Goal: Navigation & Orientation: Find specific page/section

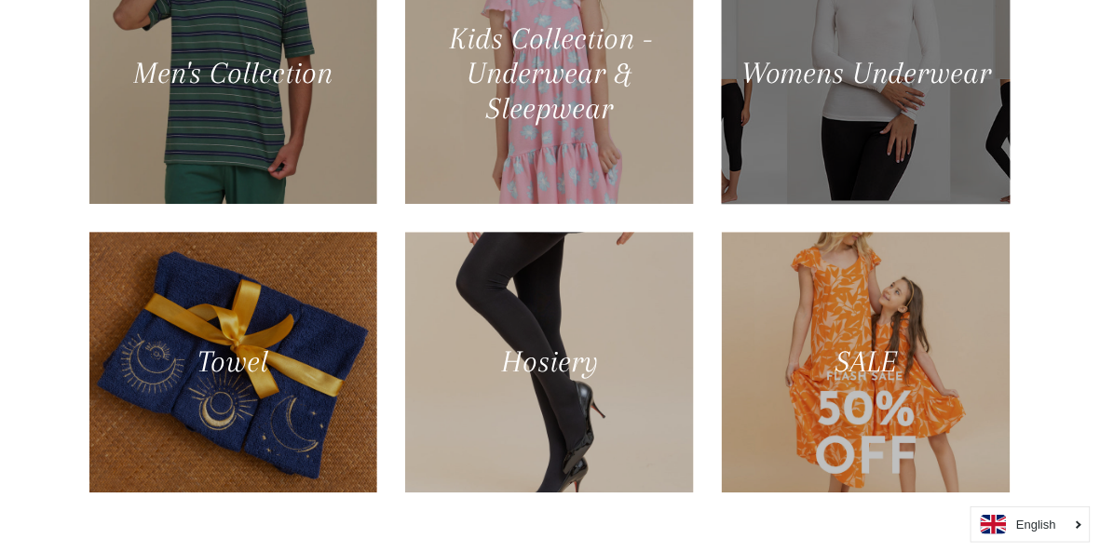
click at [942, 208] on div at bounding box center [866, 73] width 297 height 268
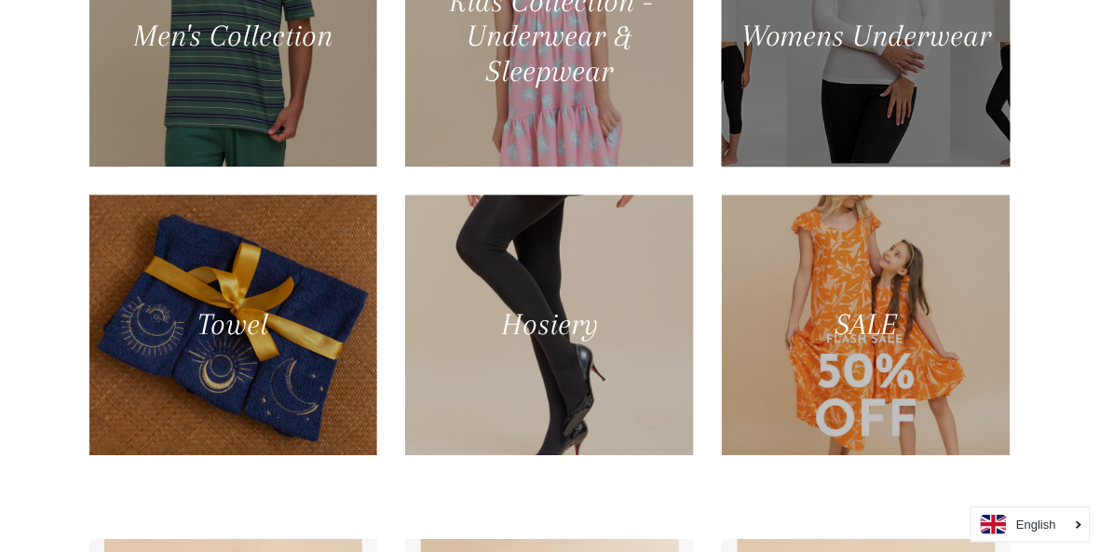
scroll to position [1223, 0]
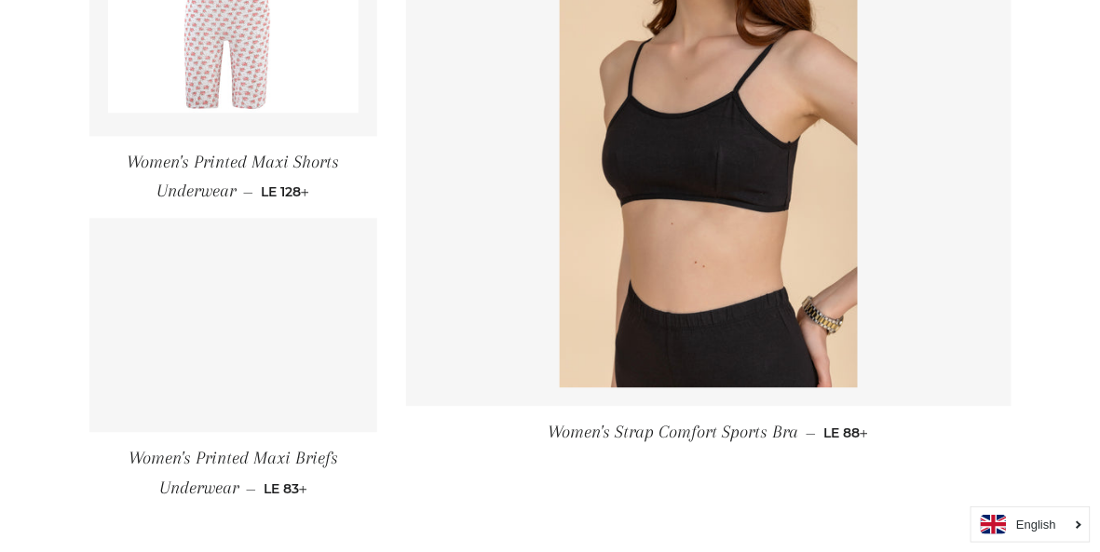
scroll to position [2832, 0]
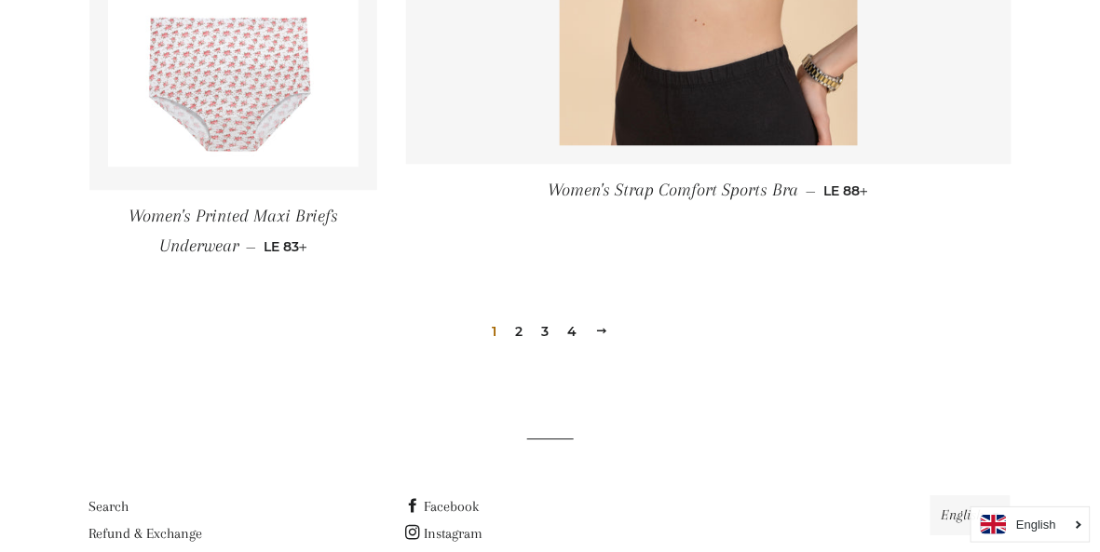
click at [539, 324] on link "3" at bounding box center [545, 332] width 22 height 28
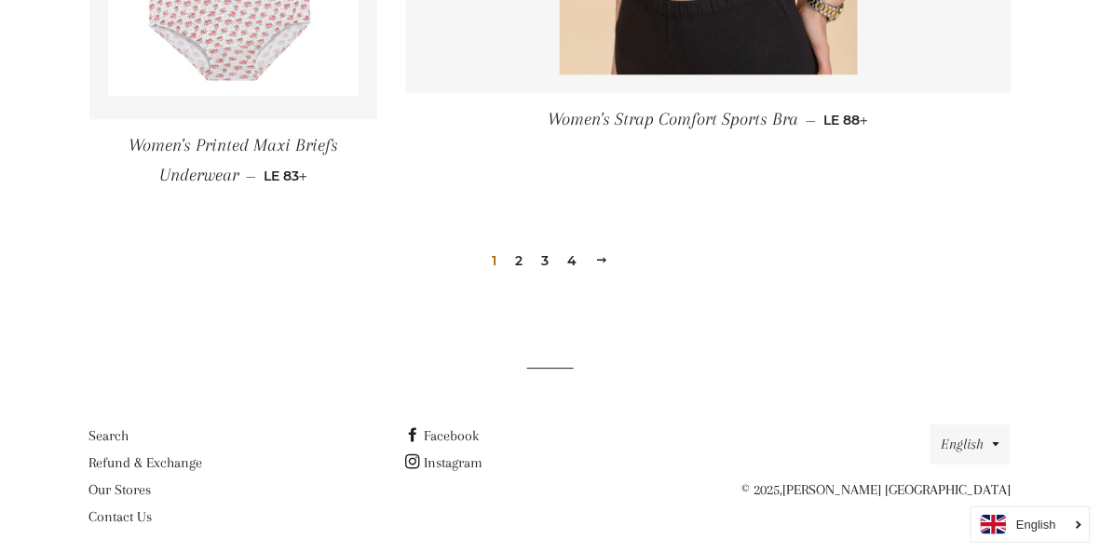
scroll to position [2916, 0]
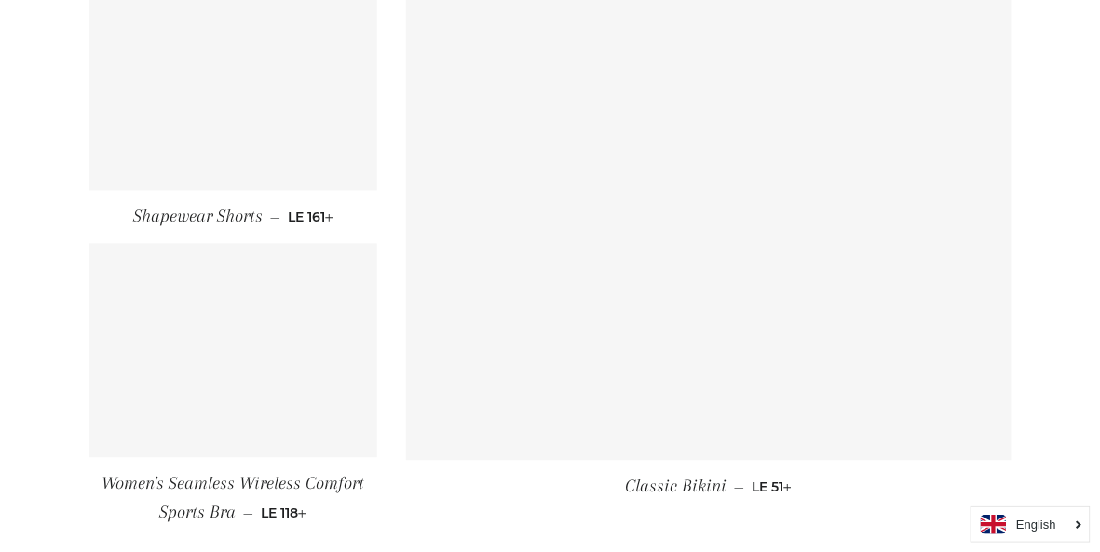
scroll to position [2523, 0]
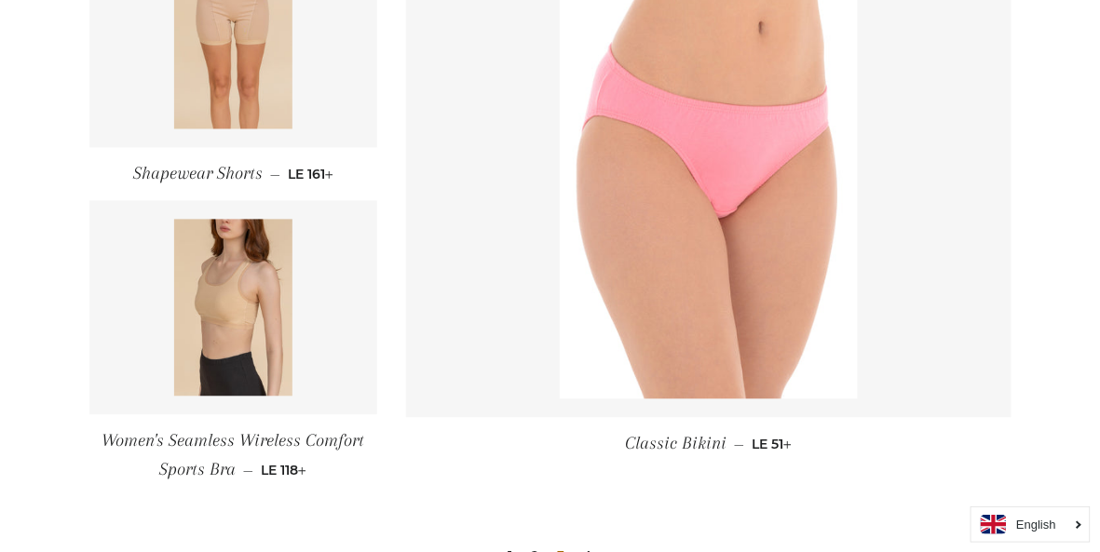
scroll to position [2601, 0]
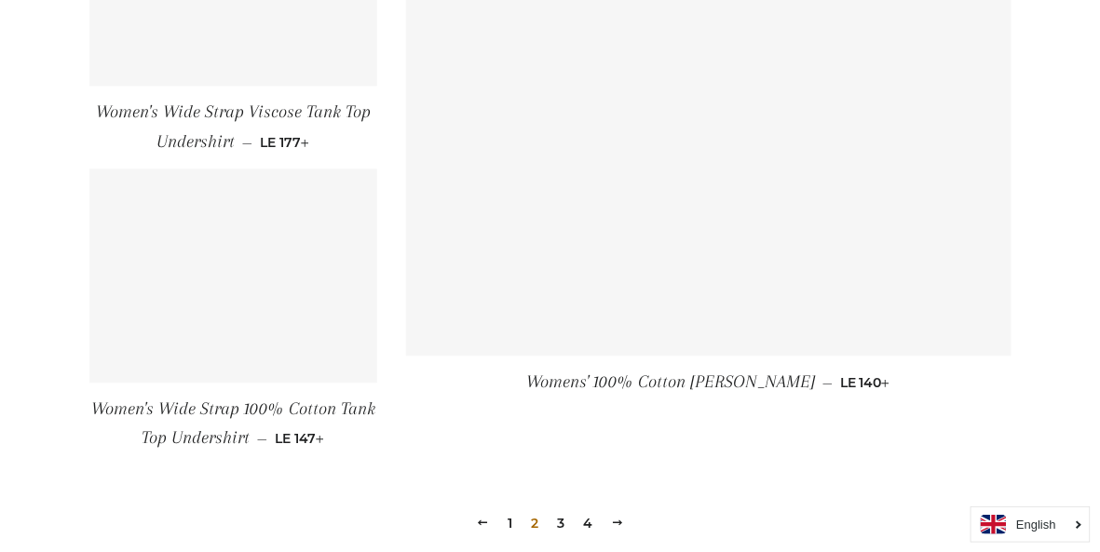
scroll to position [2796, 0]
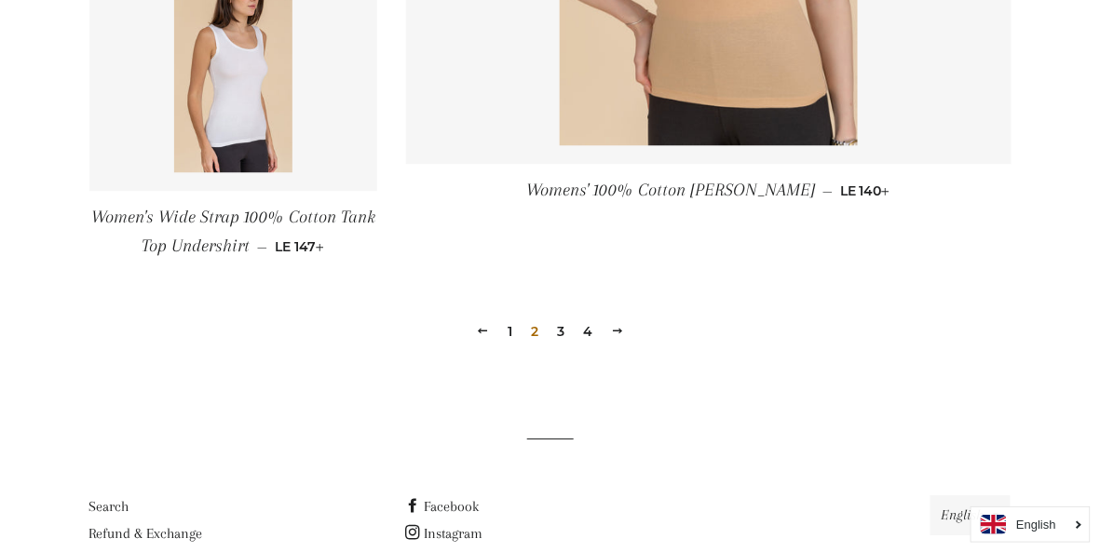
click at [584, 344] on link "4" at bounding box center [587, 332] width 24 height 28
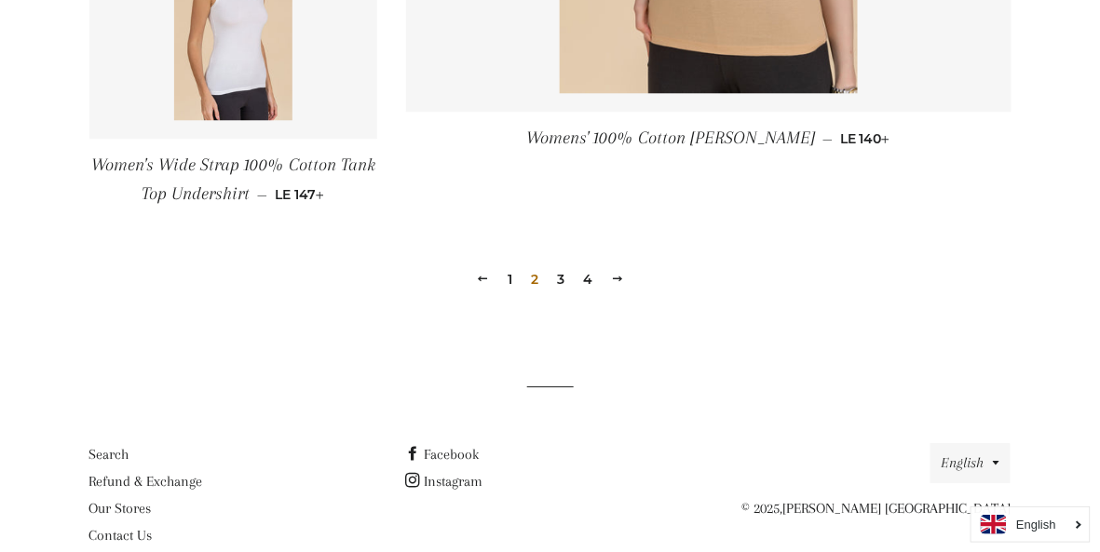
scroll to position [2860, 0]
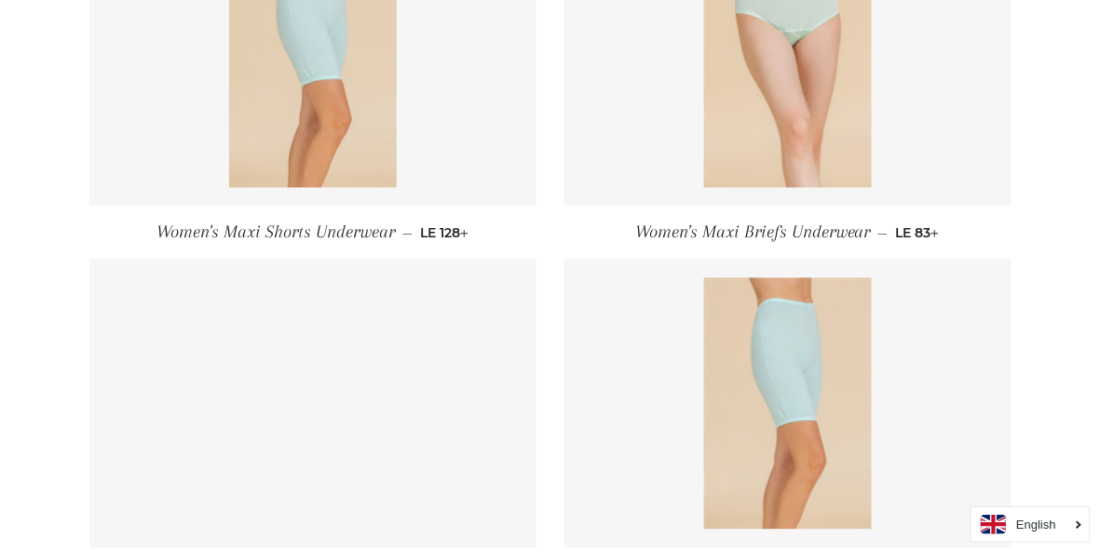
scroll to position [878, 0]
